Goal: Check status: Check status

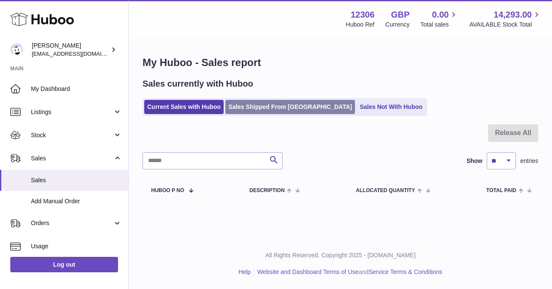
click at [281, 107] on link "Sales Shipped From [GEOGRAPHIC_DATA]" at bounding box center [290, 107] width 130 height 14
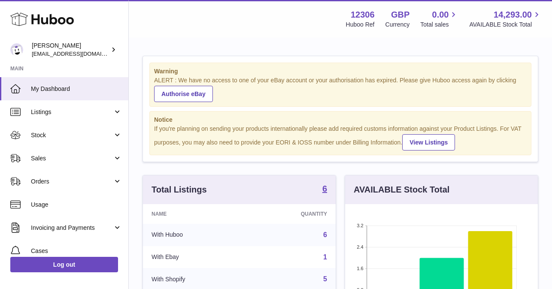
scroll to position [134, 193]
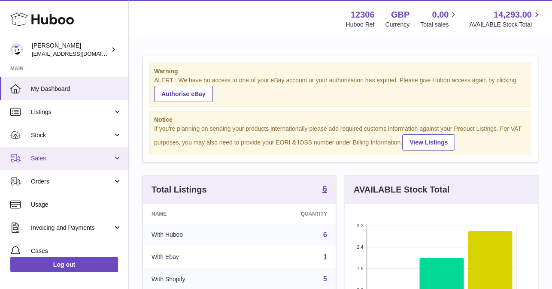
click at [63, 159] on span "Sales" at bounding box center [72, 159] width 82 height 8
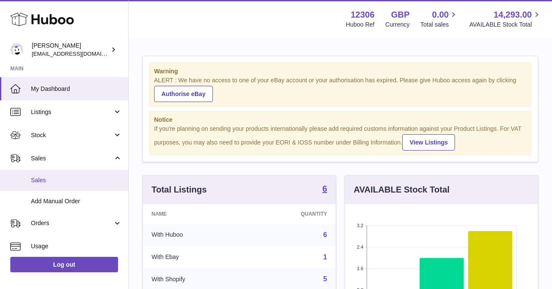
click at [58, 184] on span "Sales" at bounding box center [76, 180] width 91 height 8
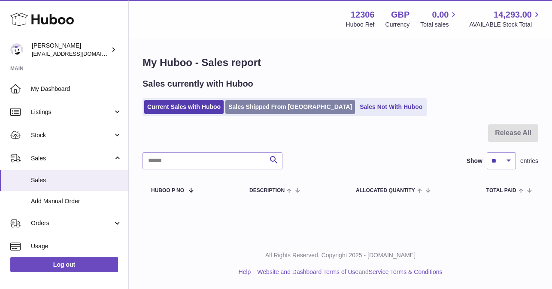
click at [267, 107] on link "Sales Shipped From [GEOGRAPHIC_DATA]" at bounding box center [290, 107] width 130 height 14
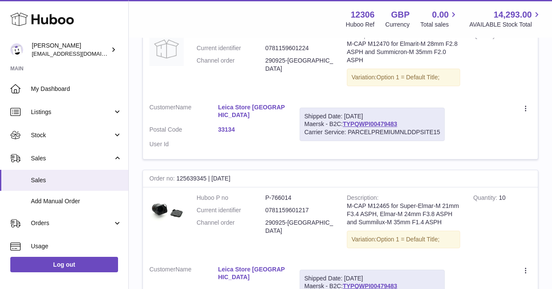
scroll to position [185, 0]
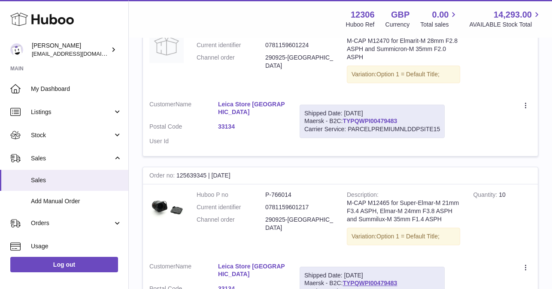
click at [359, 123] on link "TYPQWPI00479483" at bounding box center [370, 121] width 55 height 7
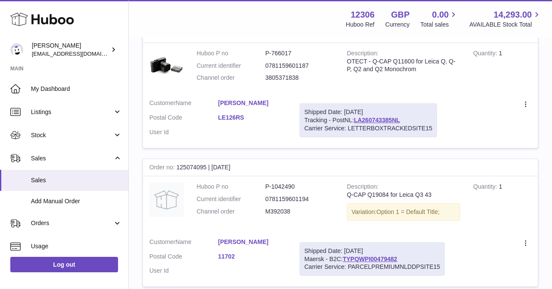
scroll to position [1185, 0]
click at [359, 255] on link "TYPQWPI00479482" at bounding box center [370, 258] width 55 height 7
